Goal: Task Accomplishment & Management: Use online tool/utility

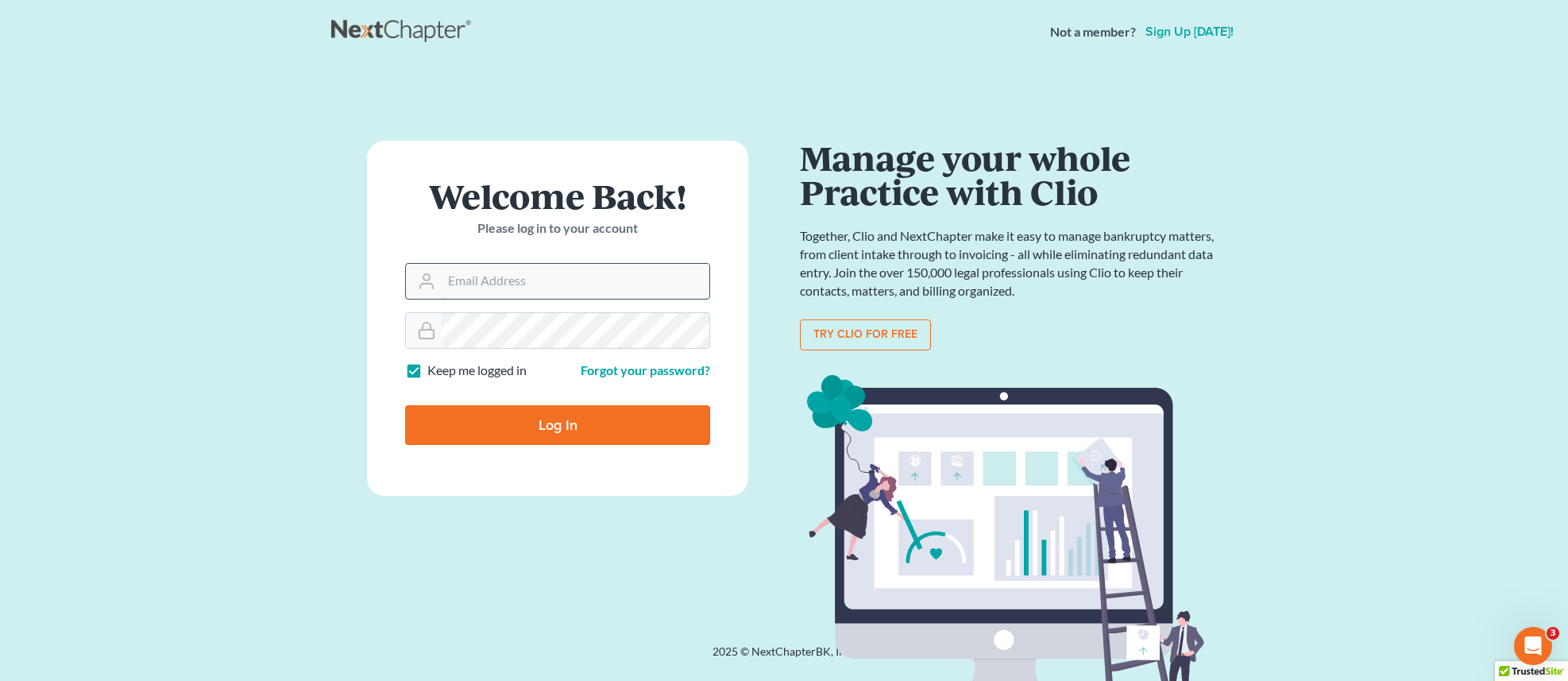
click at [601, 279] on input "Email Address" at bounding box center [576, 282] width 268 height 35
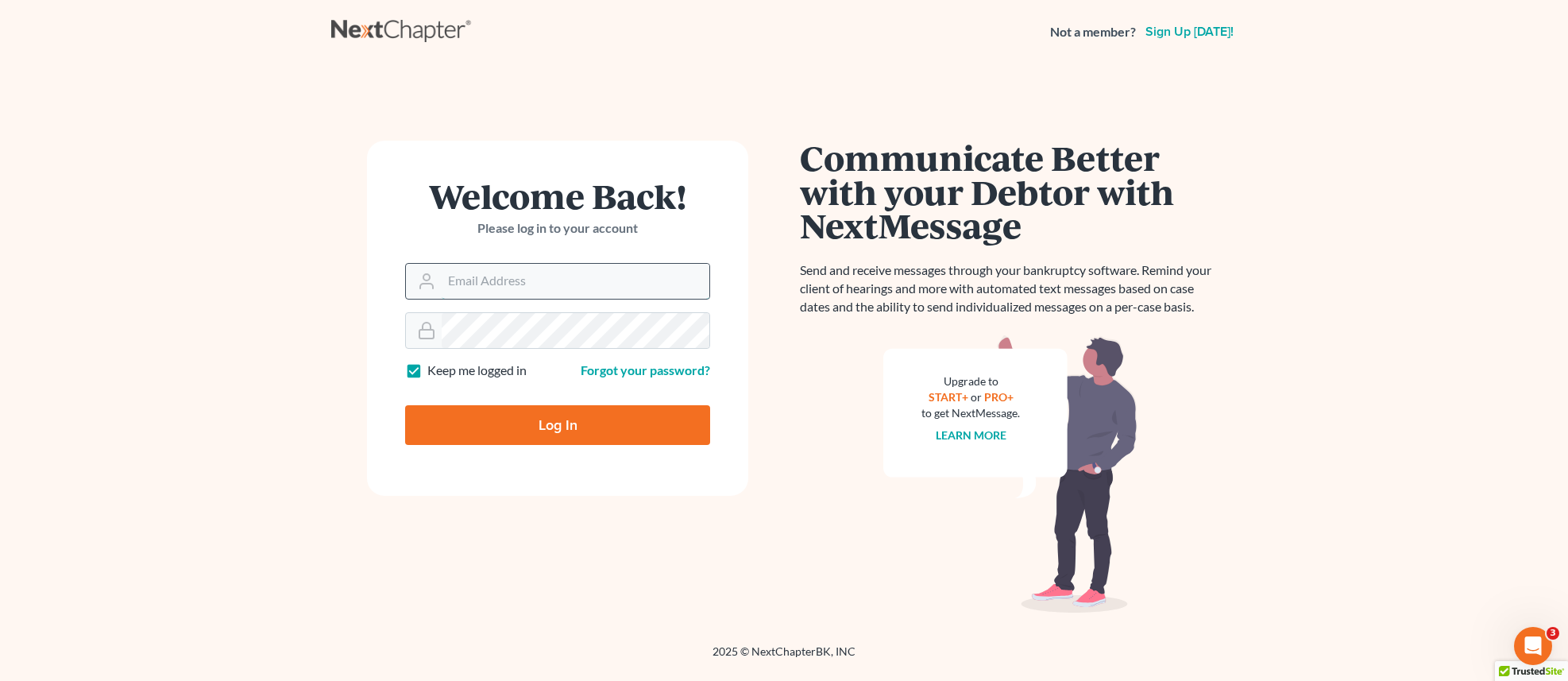
type input "[EMAIL_ADDRESS][DOMAIN_NAME]"
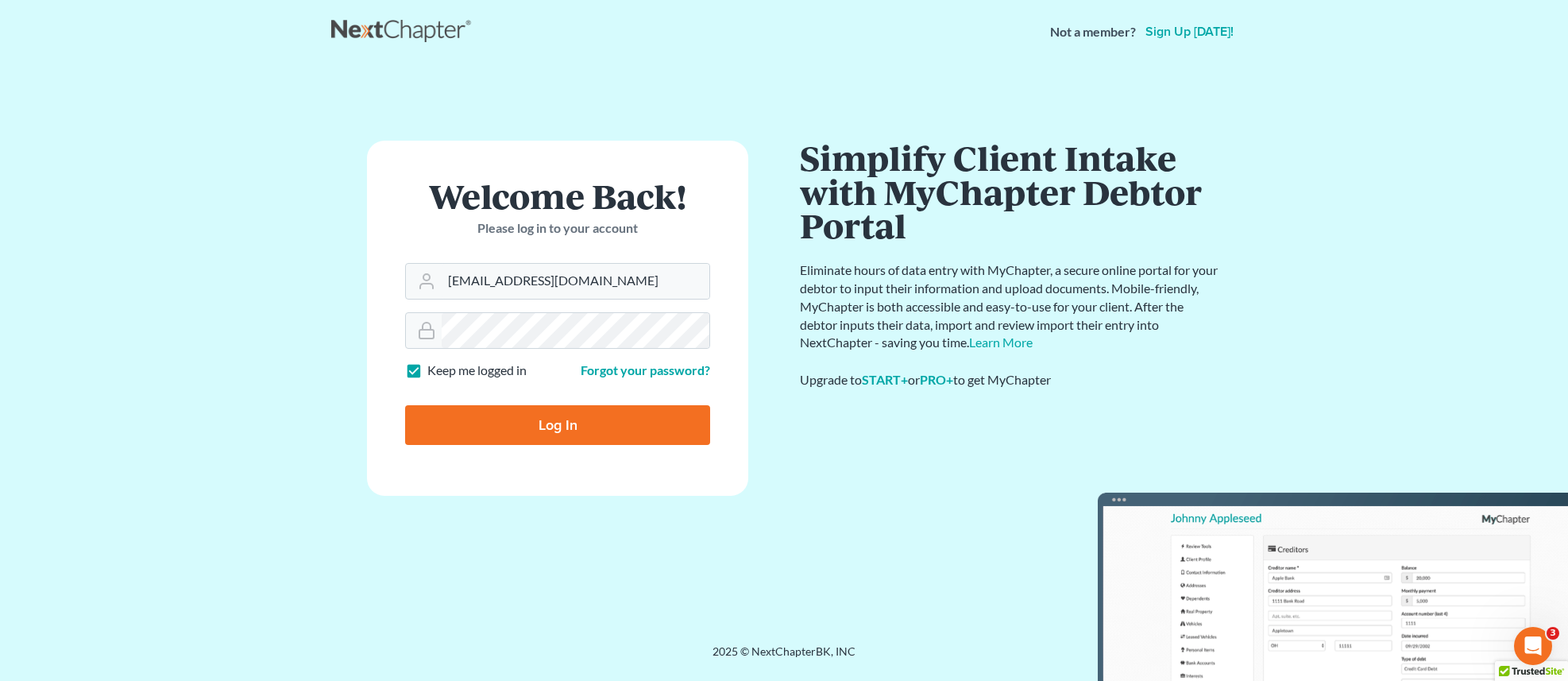
click at [667, 443] on input "Log In" at bounding box center [557, 425] width 305 height 40
type input "Thinking..."
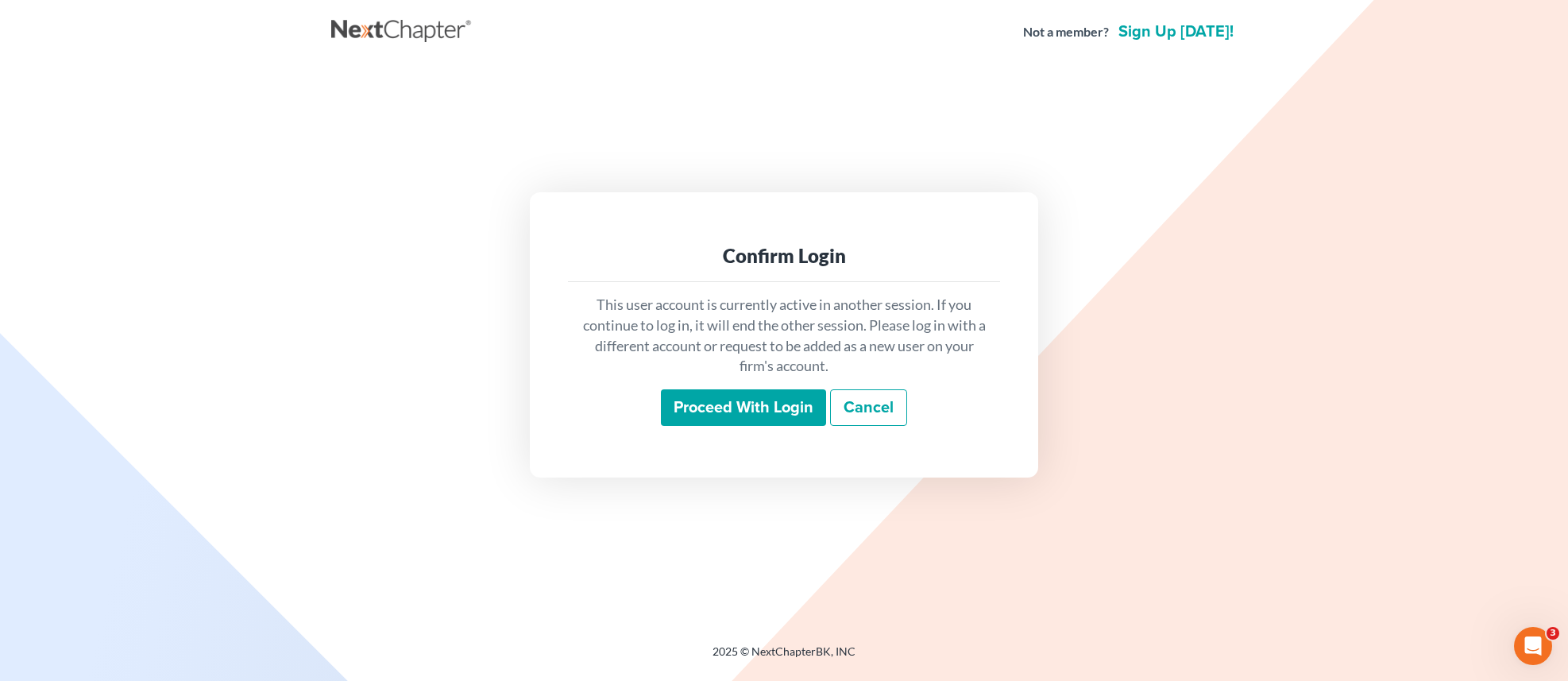
click at [777, 413] on input "Proceed with login" at bounding box center [744, 407] width 165 height 36
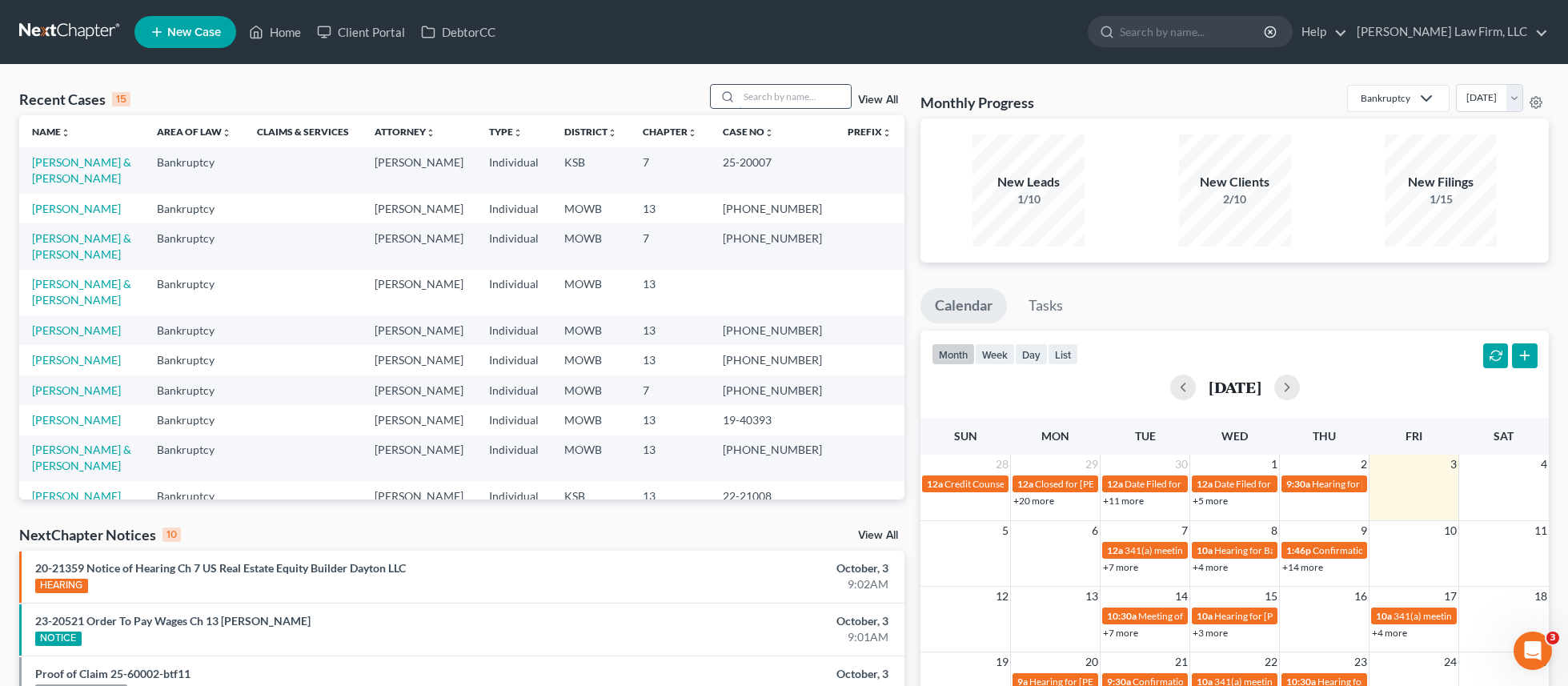
click at [753, 92] on input "search" at bounding box center [794, 96] width 112 height 23
type input "swindell"
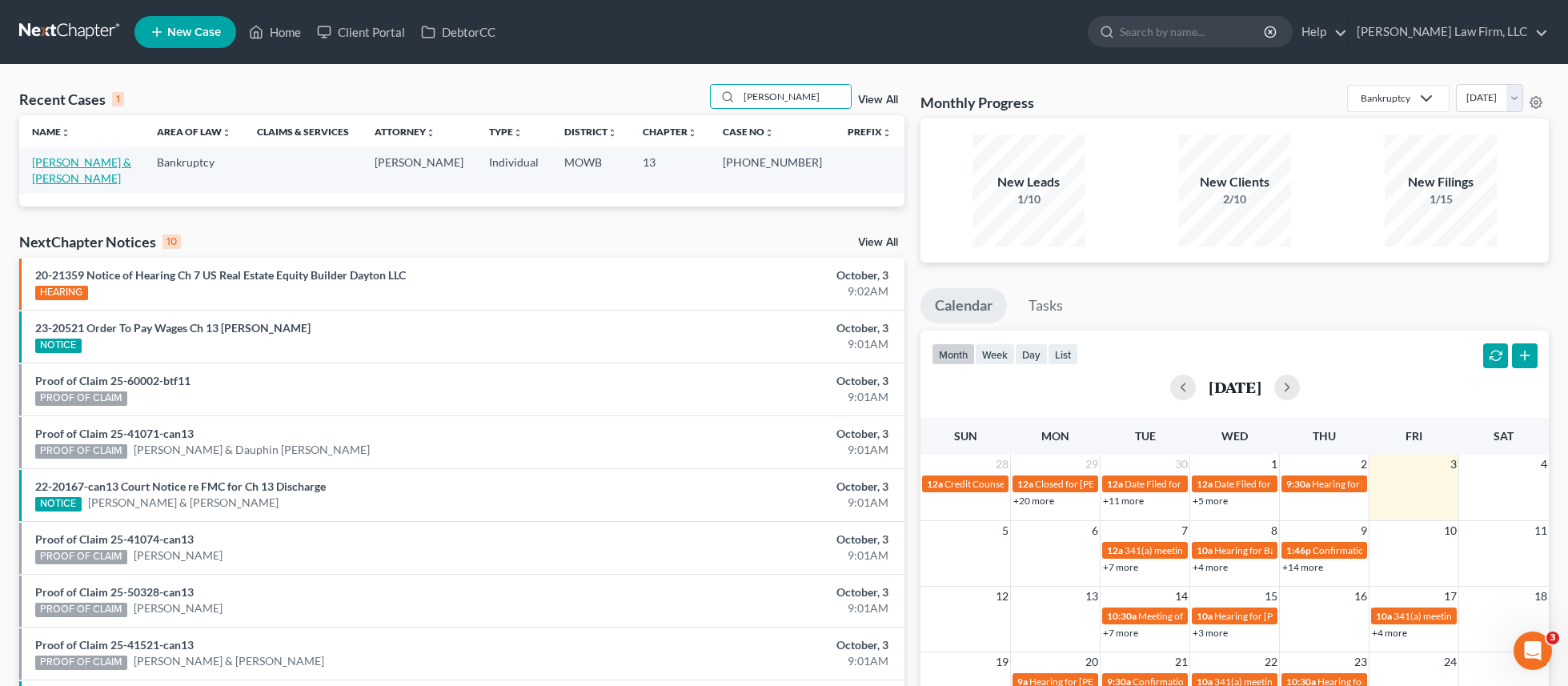
click at [102, 165] on link "Swindell, Marcus & Teri" at bounding box center [81, 170] width 99 height 30
select select "4"
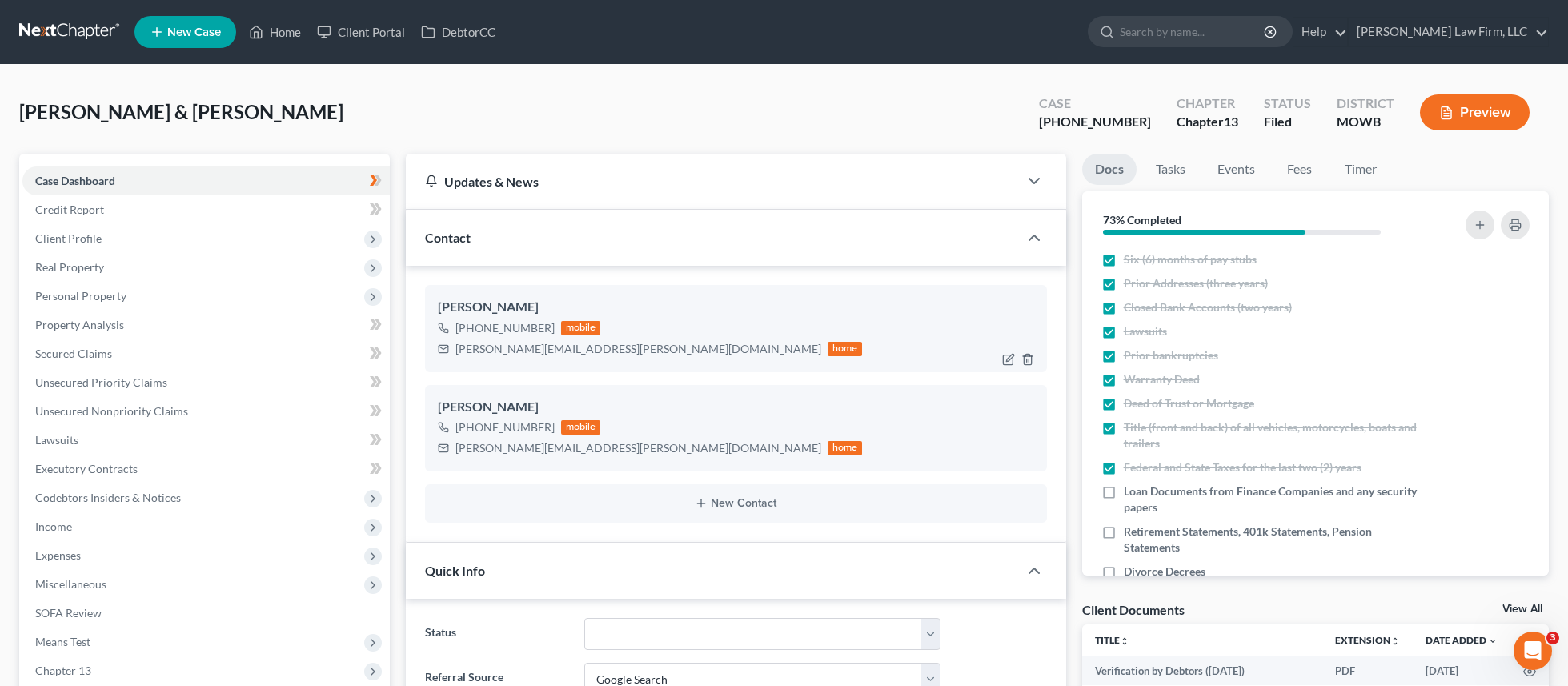
scroll to position [149, 0]
click at [274, 118] on div "Swindell, Marcus & Teri Upgraded Case 25-41407-13 Chapter Chapter 13 Status Fil…" at bounding box center [784, 119] width 1530 height 69
